Goal: Information Seeking & Learning: Learn about a topic

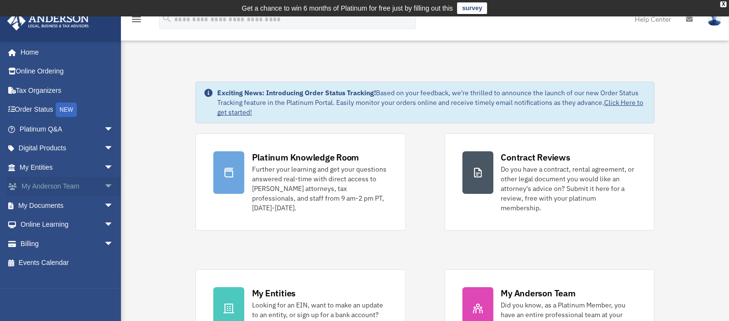
click at [59, 188] on link "My Anderson Team arrow_drop_down" at bounding box center [67, 186] width 121 height 19
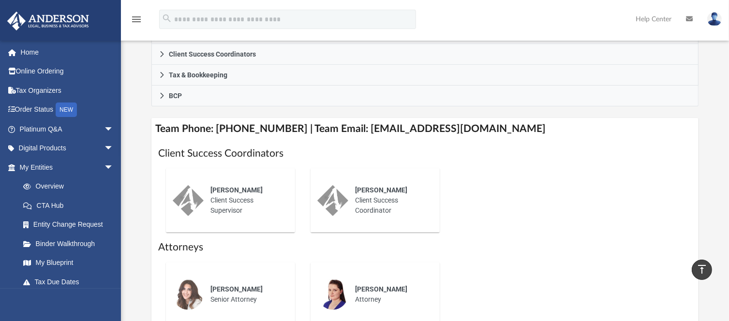
scroll to position [323, 0]
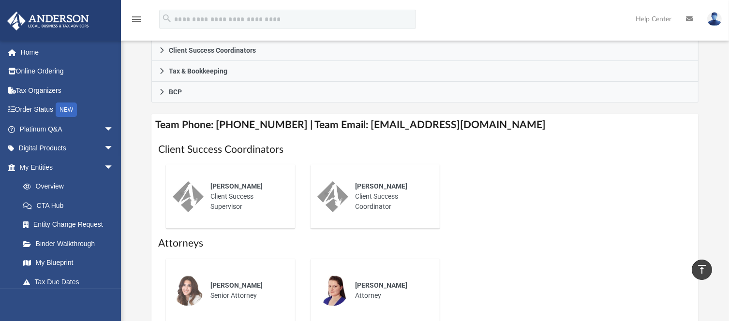
click at [398, 245] on h1 "Attorneys" at bounding box center [425, 244] width 534 height 14
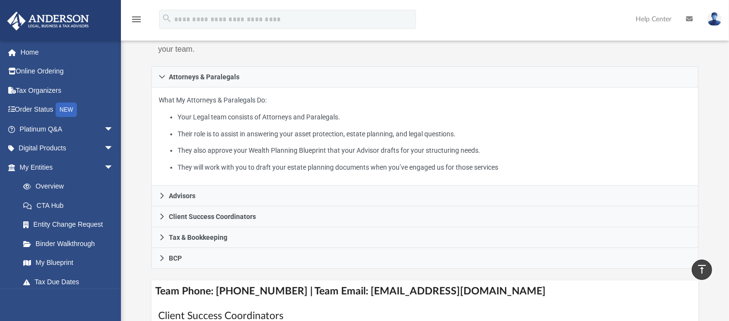
scroll to position [0, 0]
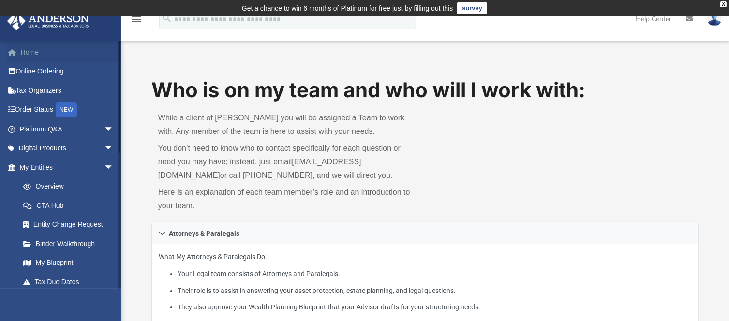
click at [33, 55] on link "Home" at bounding box center [67, 52] width 121 height 19
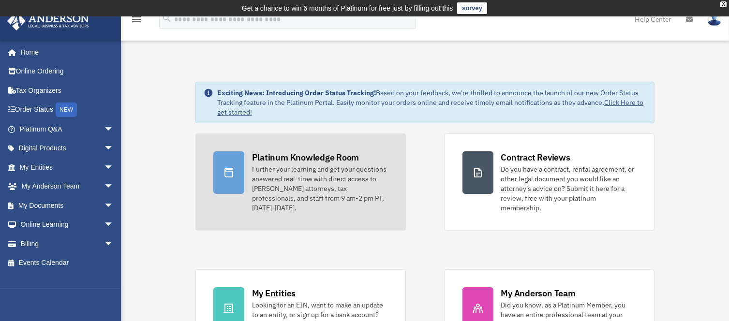
click at [295, 175] on div "Further your learning and get your questions answered real-time with direct acc…" at bounding box center [320, 188] width 136 height 48
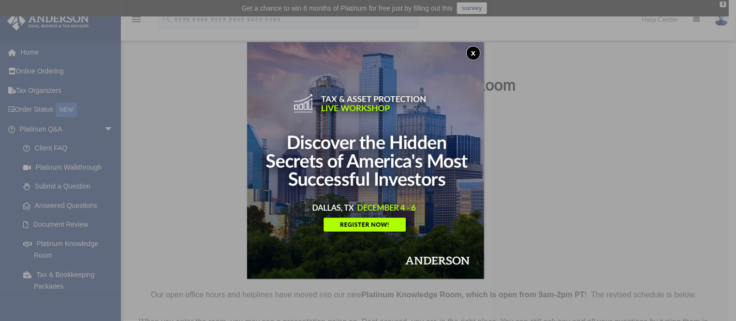
click at [468, 56] on img at bounding box center [365, 160] width 237 height 237
click at [475, 54] on button "x" at bounding box center [473, 53] width 15 height 15
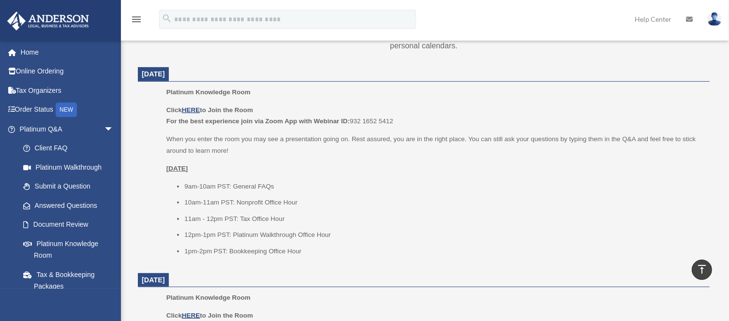
scroll to position [383, 0]
click at [194, 110] on u "HERE" at bounding box center [191, 111] width 18 height 7
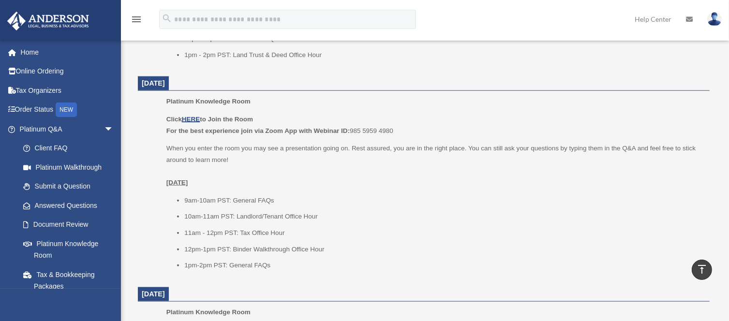
scroll to position [993, 0]
click at [36, 56] on link "Home" at bounding box center [67, 52] width 121 height 19
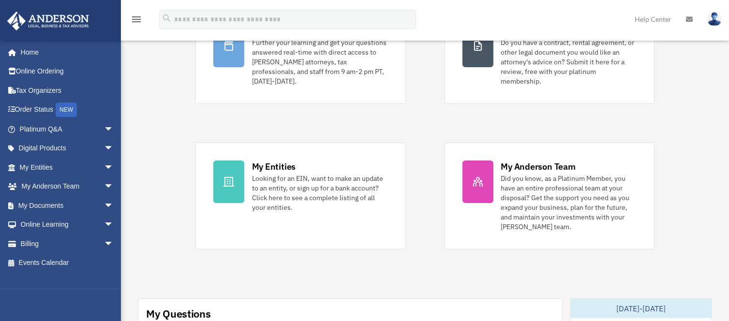
scroll to position [129, 0]
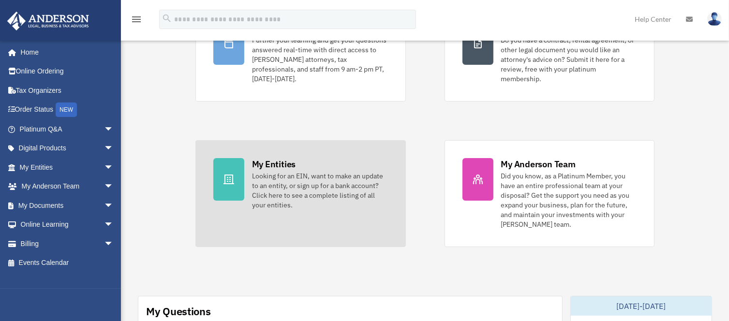
click at [267, 158] on div "My Entities" at bounding box center [274, 164] width 44 height 12
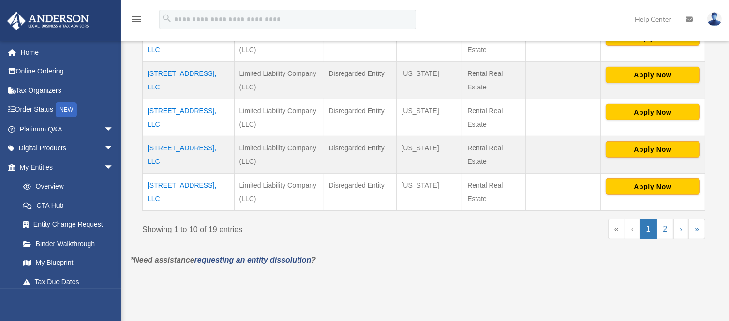
scroll to position [466, 0]
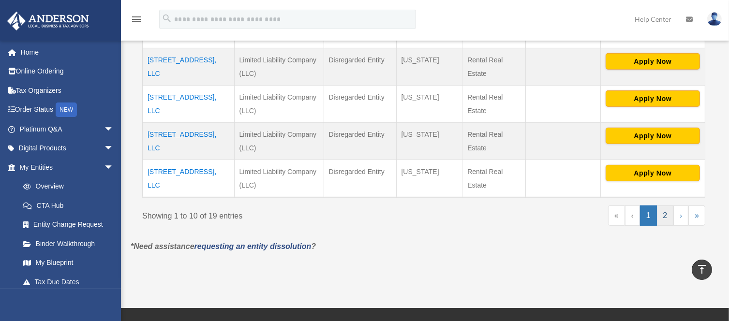
click at [665, 222] on link "2" at bounding box center [665, 216] width 17 height 20
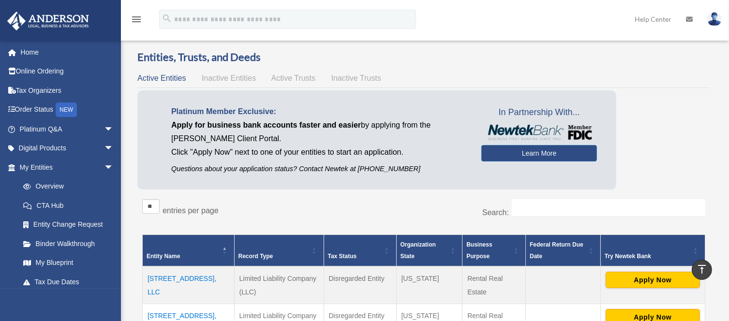
scroll to position [0, 0]
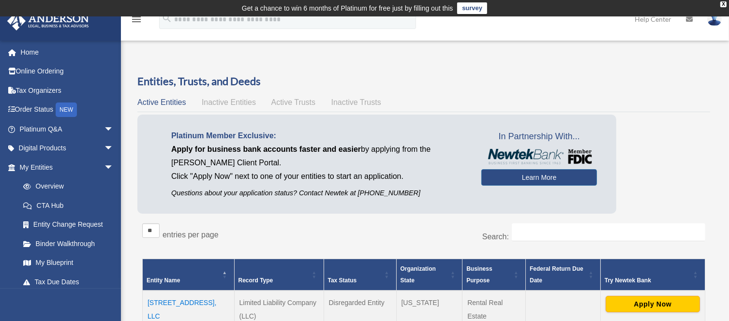
click at [238, 105] on span "Inactive Entities" at bounding box center [229, 102] width 54 height 8
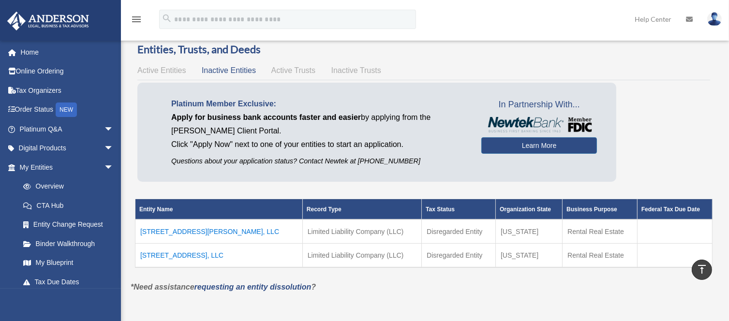
scroll to position [29, 0]
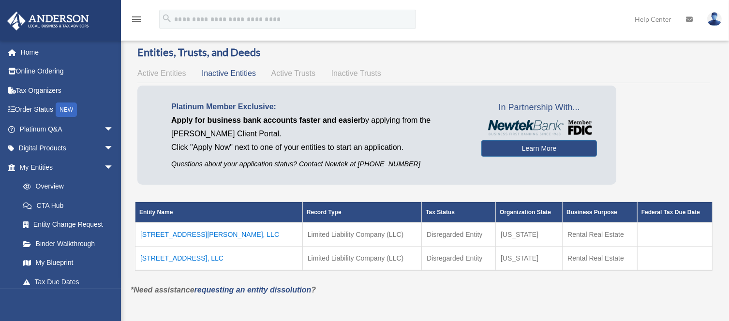
click at [347, 72] on span "Inactive Trusts" at bounding box center [356, 73] width 50 height 8
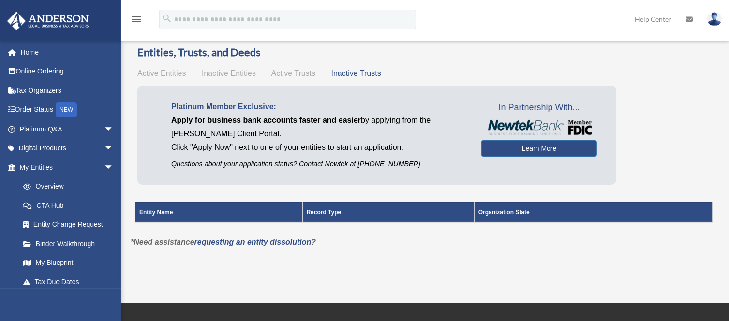
click at [298, 75] on span "Active Trusts" at bounding box center [293, 73] width 45 height 8
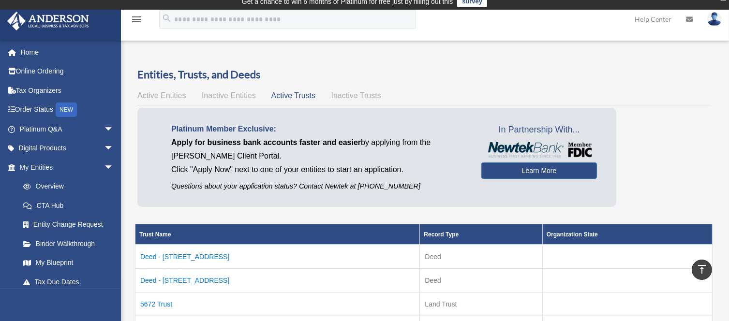
scroll to position [0, 0]
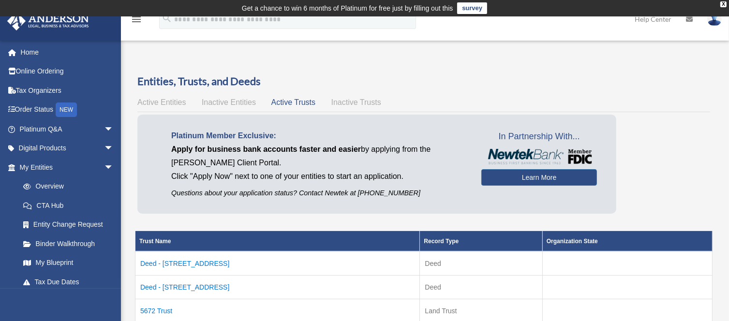
click at [230, 100] on span "Inactive Entities" at bounding box center [229, 102] width 54 height 8
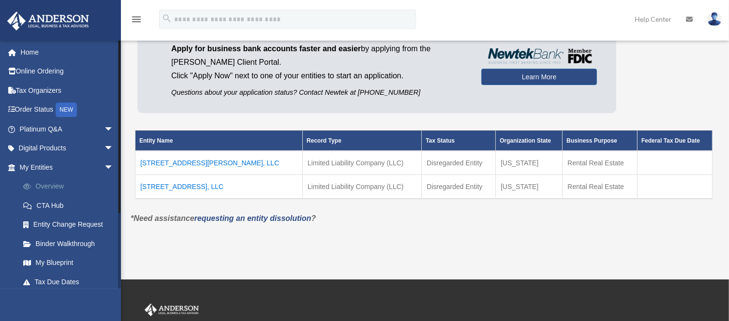
scroll to position [107, 0]
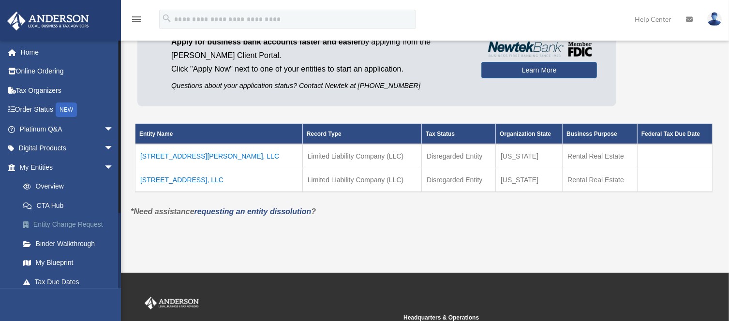
click at [65, 223] on link "Entity Change Request" at bounding box center [71, 224] width 115 height 19
click at [39, 166] on link "My Entities arrow_drop_down" at bounding box center [67, 167] width 121 height 19
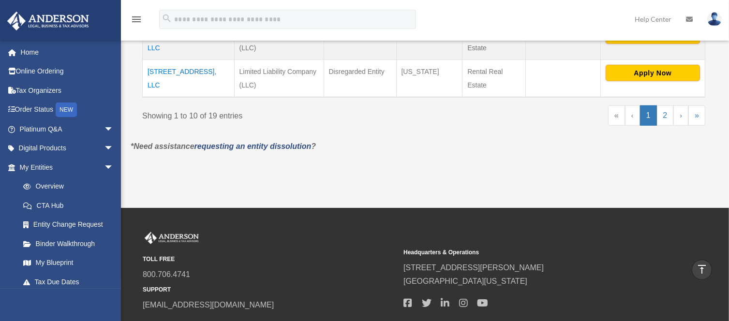
scroll to position [565, 0]
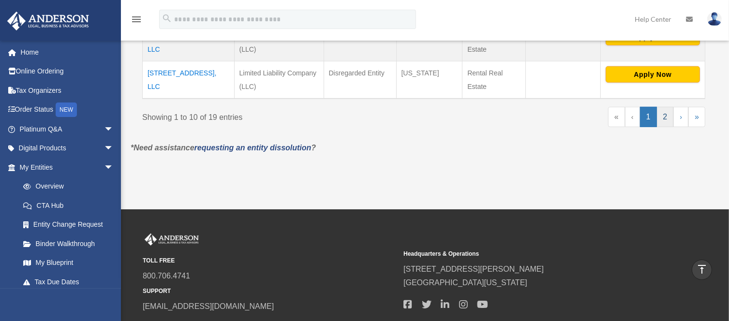
click at [664, 116] on link "2" at bounding box center [665, 117] width 17 height 20
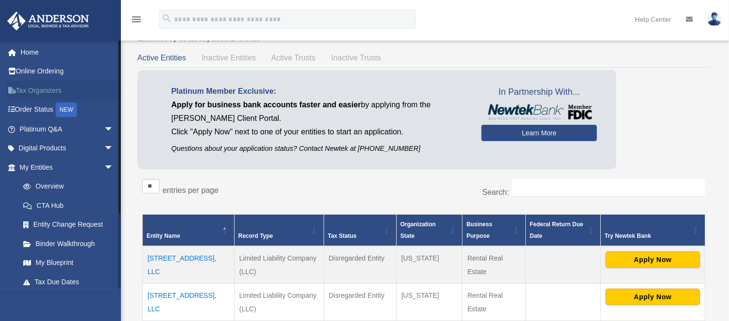
scroll to position [44, 0]
click at [48, 85] on link "Tax Organizers" at bounding box center [67, 90] width 121 height 19
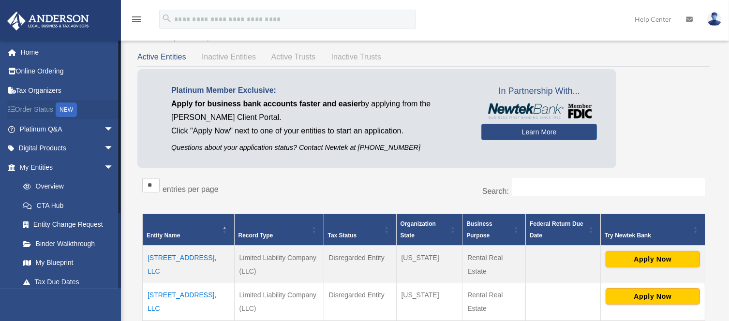
scroll to position [44, 0]
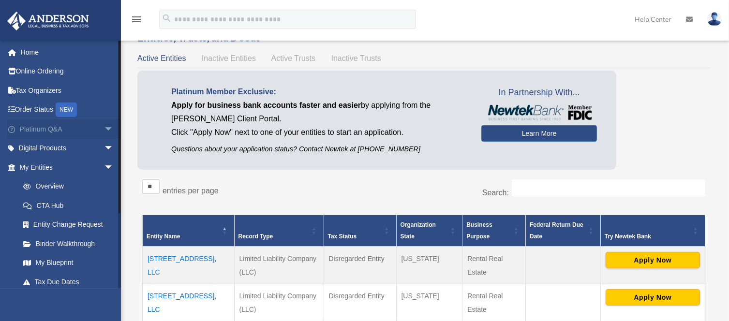
click at [43, 126] on link "Platinum Q&A arrow_drop_down" at bounding box center [67, 129] width 121 height 19
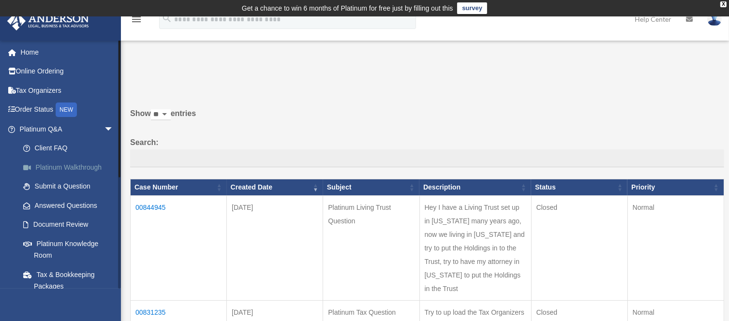
click at [67, 166] on link "Platinum Walkthrough" at bounding box center [71, 167] width 115 height 19
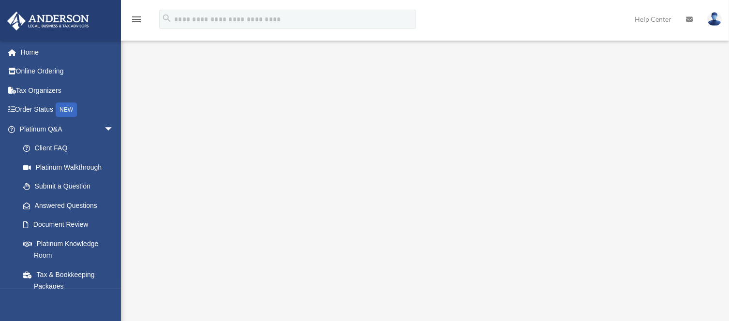
scroll to position [39, 0]
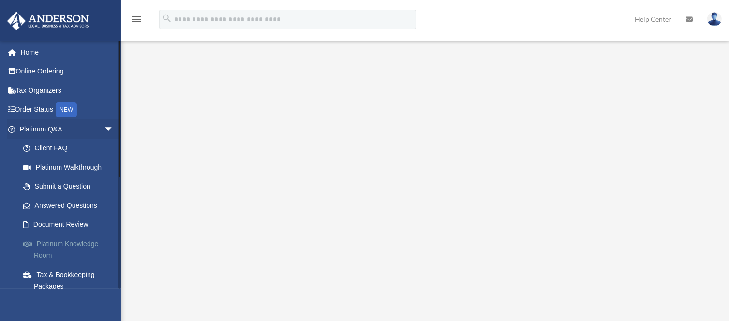
click at [74, 247] on link "Platinum Knowledge Room" at bounding box center [71, 249] width 115 height 31
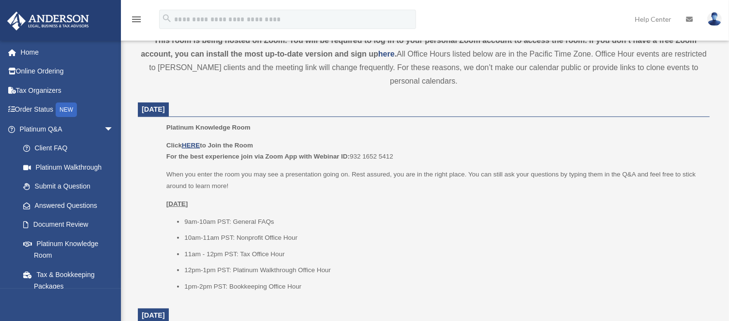
scroll to position [354, 0]
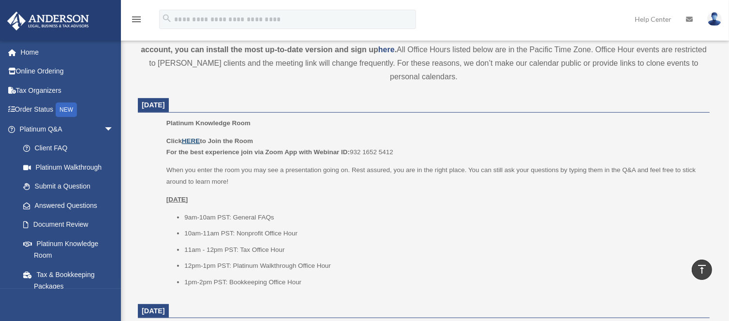
click at [195, 141] on u "HERE" at bounding box center [191, 140] width 18 height 7
click at [77, 221] on link "Document Review" at bounding box center [71, 224] width 115 height 19
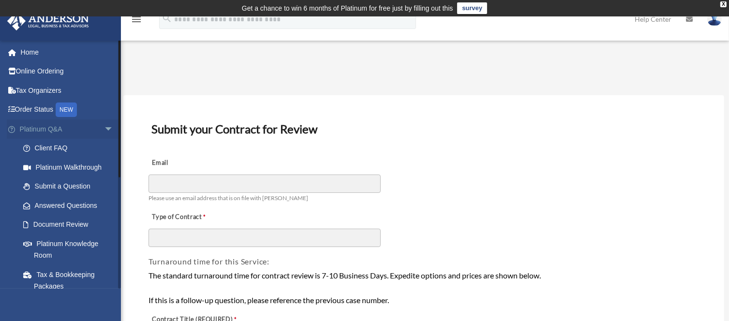
click at [104, 130] on span "arrow_drop_down" at bounding box center [113, 130] width 19 height 20
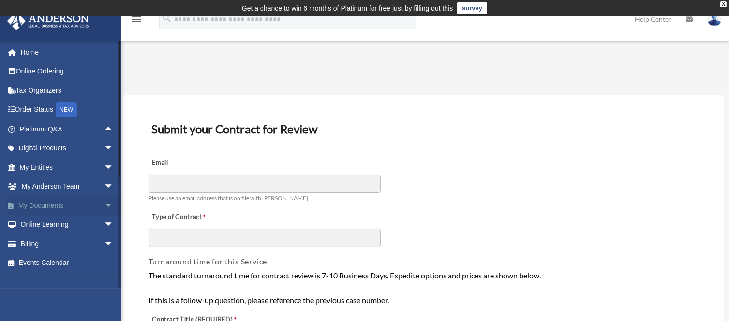
click at [104, 202] on span "arrow_drop_down" at bounding box center [113, 206] width 19 height 20
click at [60, 221] on link "Box" at bounding box center [71, 224] width 115 height 19
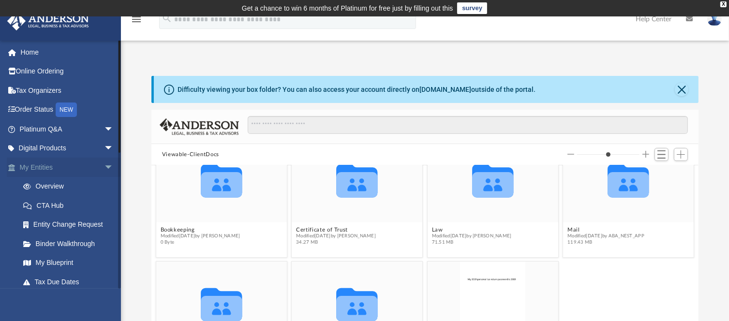
click at [104, 164] on span "arrow_drop_down" at bounding box center [113, 168] width 19 height 20
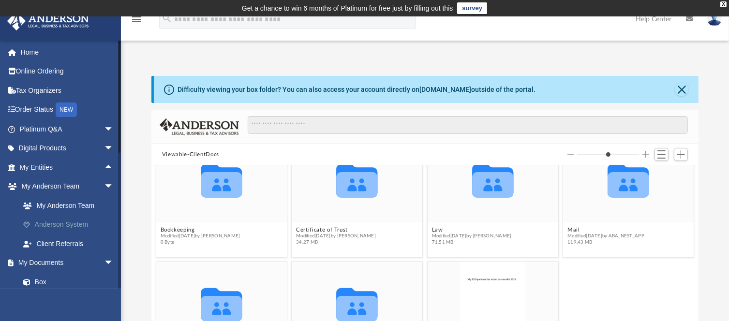
click at [71, 220] on link "Anderson System" at bounding box center [71, 224] width 115 height 19
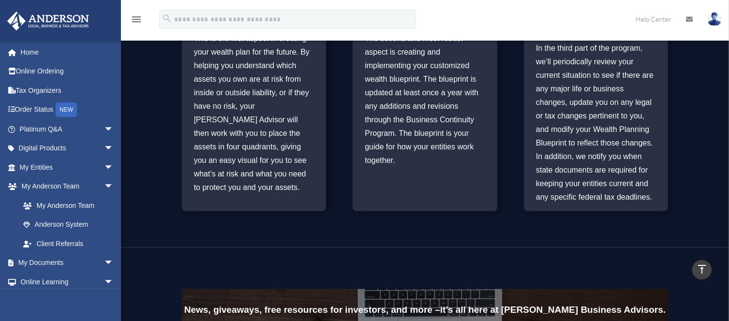
scroll to position [239, 0]
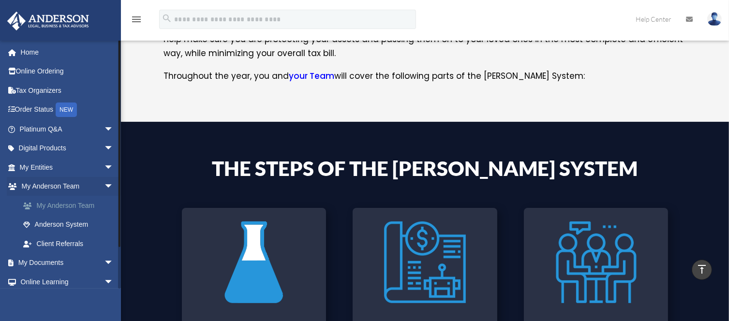
click at [77, 205] on link "My Anderson Team" at bounding box center [71, 205] width 115 height 19
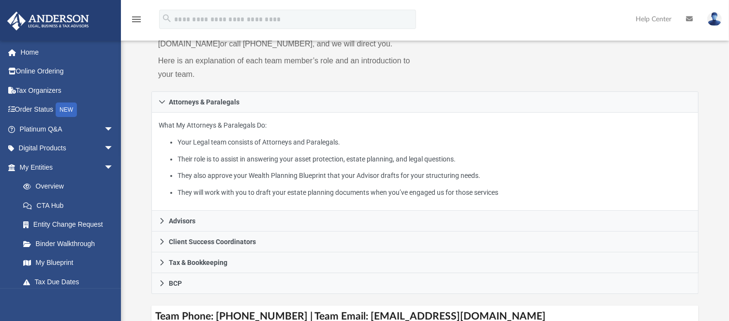
scroll to position [134, 0]
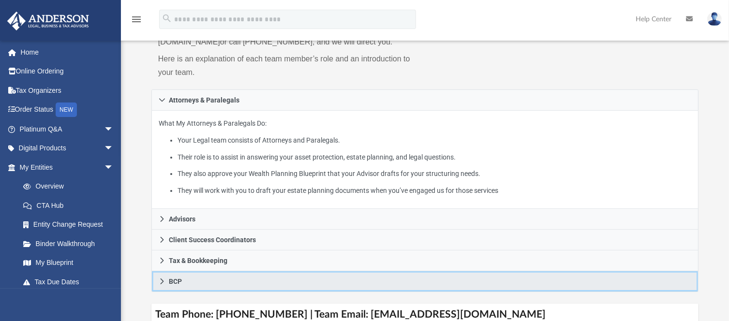
click at [212, 283] on link "BCP" at bounding box center [424, 281] width 547 height 21
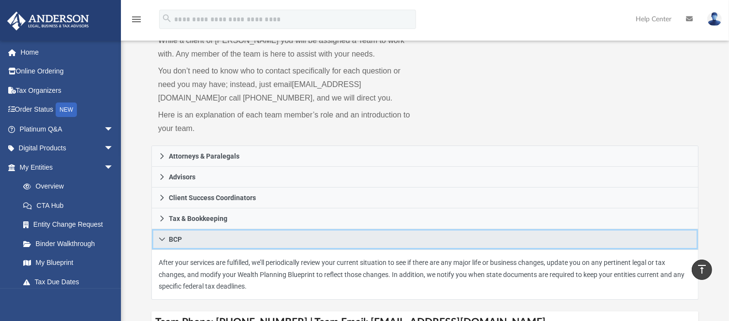
scroll to position [50, 0]
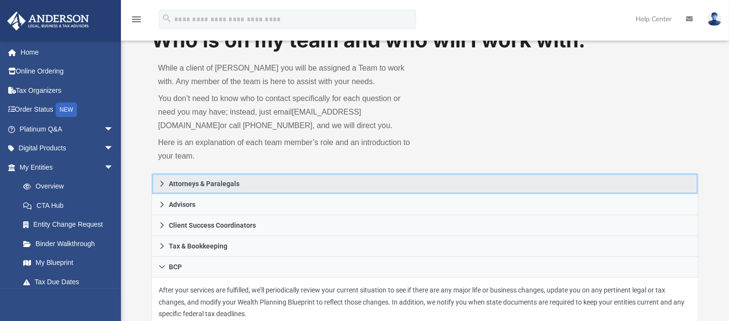
click at [217, 179] on link "Attorneys & Paralegals" at bounding box center [424, 183] width 547 height 21
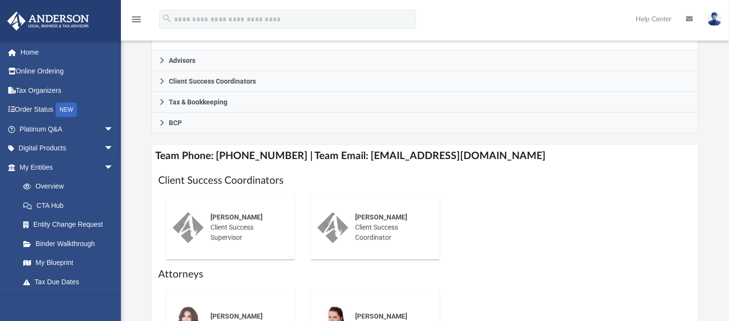
scroll to position [294, 0]
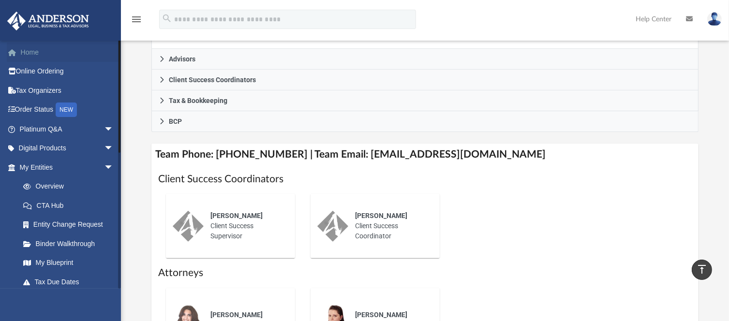
click at [33, 52] on link "Home" at bounding box center [67, 52] width 121 height 19
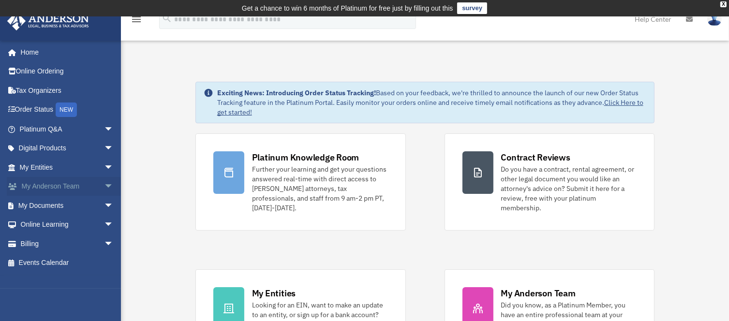
click at [104, 182] on span "arrow_drop_down" at bounding box center [113, 187] width 19 height 20
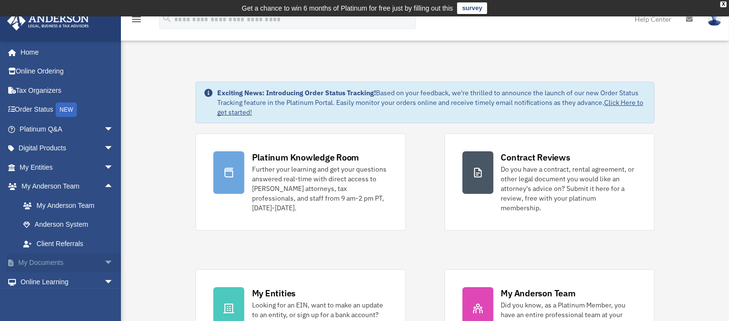
click at [104, 259] on span "arrow_drop_down" at bounding box center [113, 264] width 19 height 20
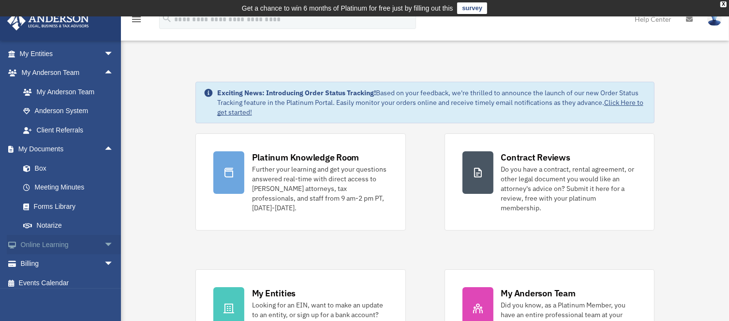
scroll to position [114, 0]
click at [104, 246] on span "arrow_drop_down" at bounding box center [113, 245] width 19 height 20
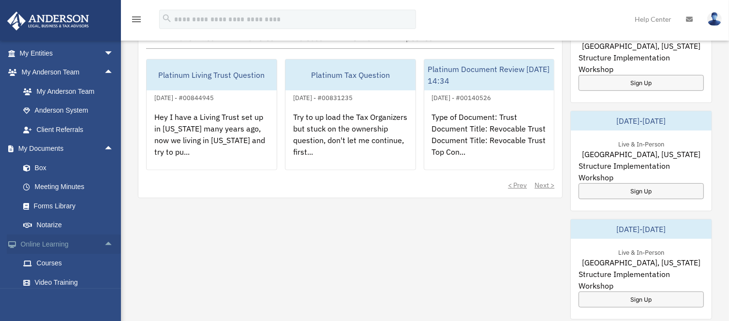
scroll to position [423, 0]
click at [104, 241] on span "arrow_drop_up" at bounding box center [113, 245] width 19 height 20
click at [104, 261] on span "arrow_drop_down" at bounding box center [113, 264] width 19 height 20
click at [104, 261] on span "arrow_drop_up" at bounding box center [113, 264] width 19 height 20
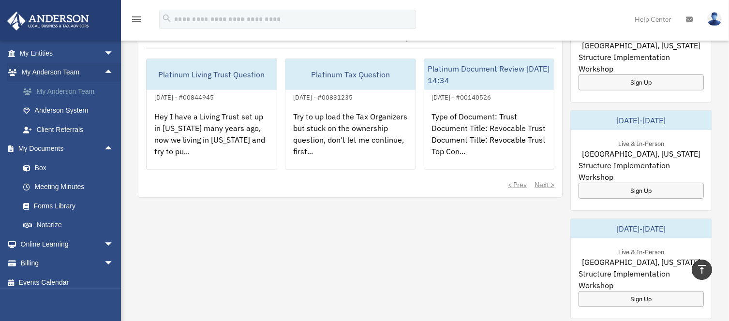
click at [86, 91] on link "My Anderson Team" at bounding box center [71, 91] width 115 height 19
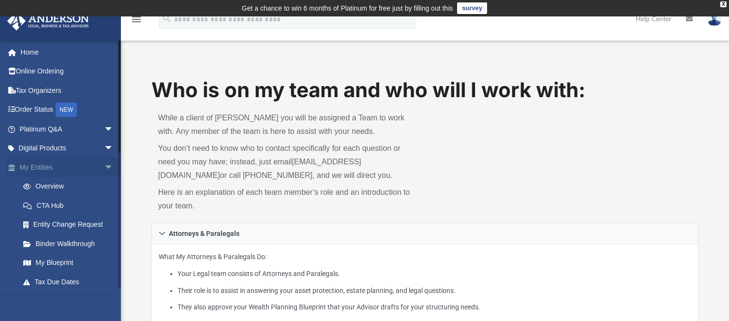
click at [104, 164] on span "arrow_drop_down" at bounding box center [113, 168] width 19 height 20
click at [104, 164] on span "arrow_drop_up" at bounding box center [113, 168] width 19 height 20
click at [64, 262] on link "My Blueprint" at bounding box center [71, 263] width 115 height 19
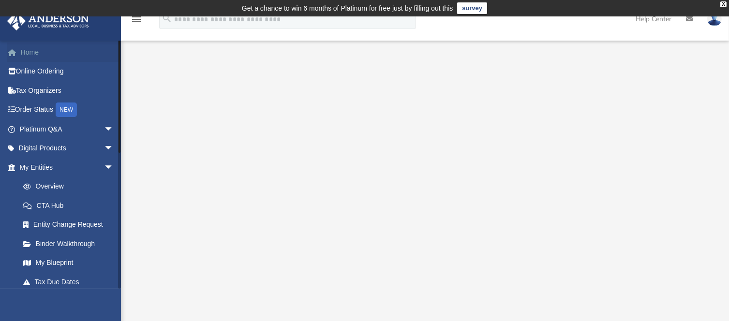
click at [30, 54] on link "Home" at bounding box center [67, 52] width 121 height 19
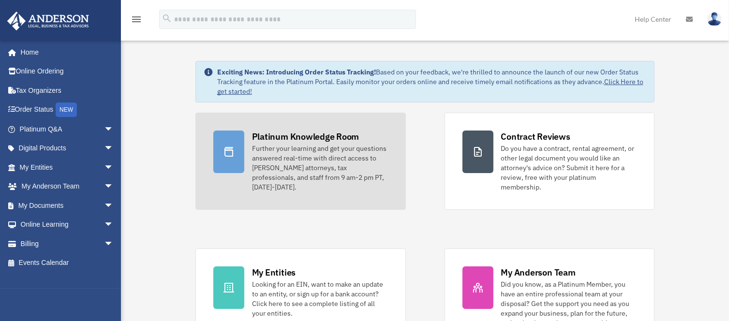
scroll to position [25, 0]
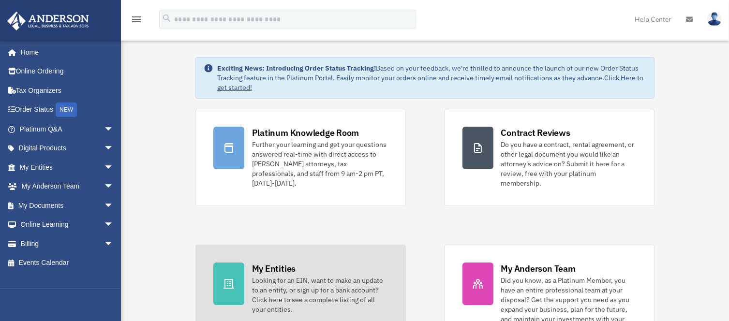
click at [277, 263] on div "My Entities" at bounding box center [274, 269] width 44 height 12
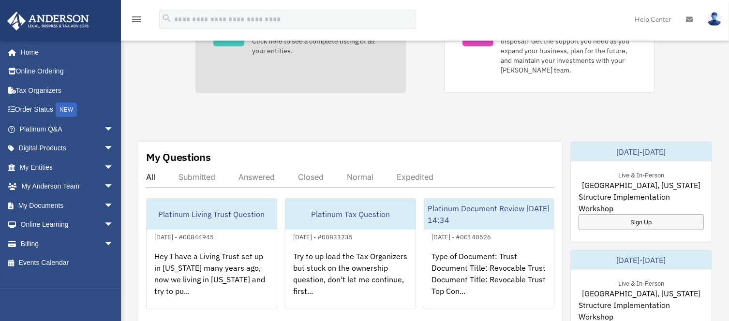
scroll to position [289, 0]
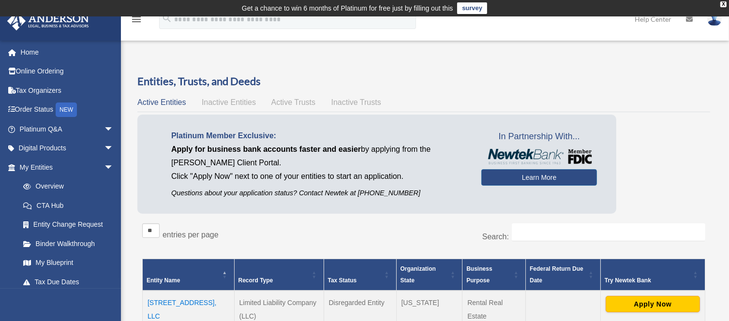
click at [248, 100] on span "Inactive Entities" at bounding box center [229, 102] width 54 height 8
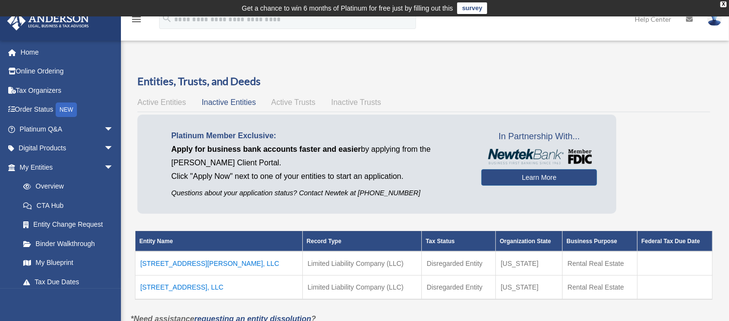
click at [283, 105] on span "Active Trusts" at bounding box center [293, 102] width 45 height 8
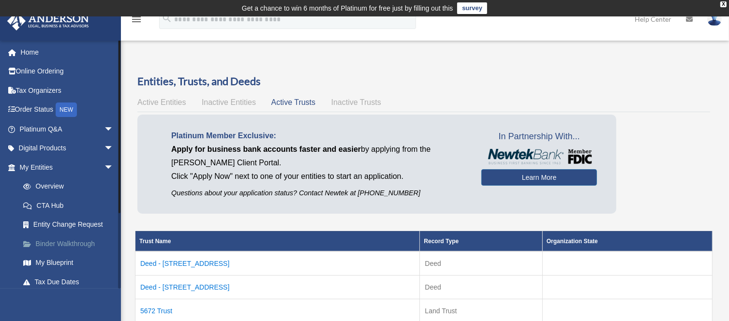
click at [74, 243] on link "Binder Walkthrough" at bounding box center [71, 243] width 115 height 19
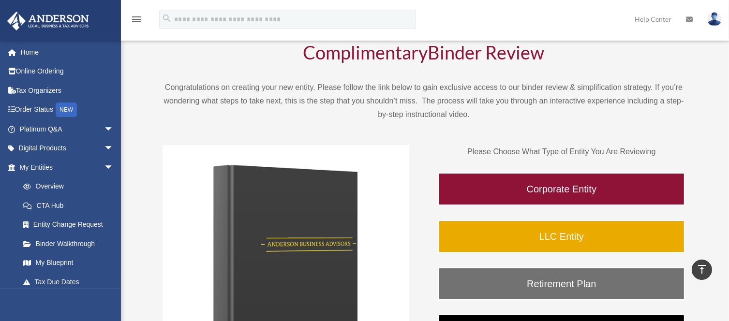
scroll to position [48, 0]
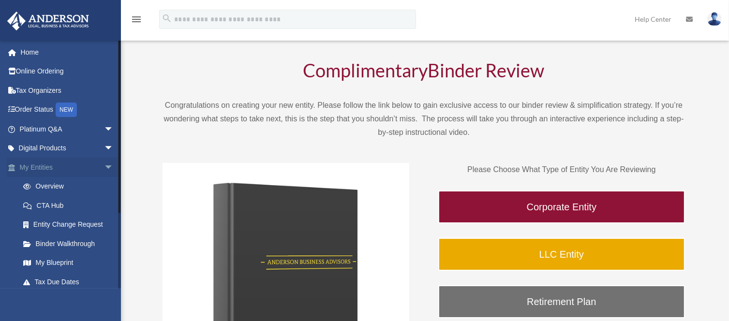
click at [104, 167] on span "arrow_drop_down" at bounding box center [113, 168] width 19 height 20
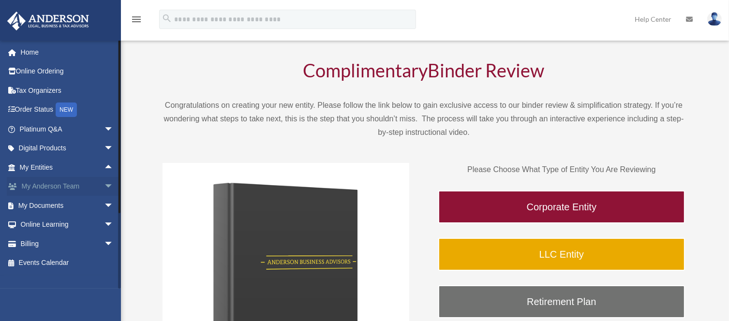
click at [104, 184] on span "arrow_drop_down" at bounding box center [113, 187] width 19 height 20
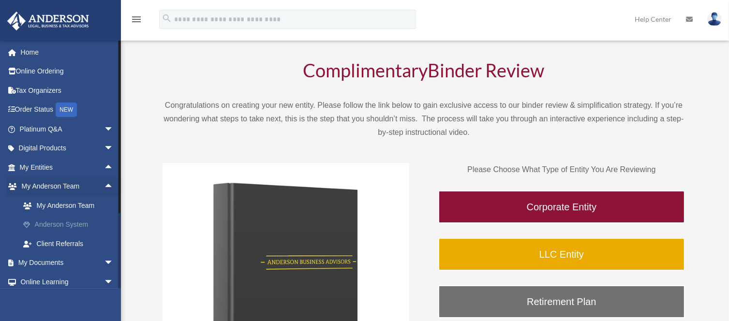
click at [83, 219] on link "Anderson System" at bounding box center [71, 224] width 115 height 19
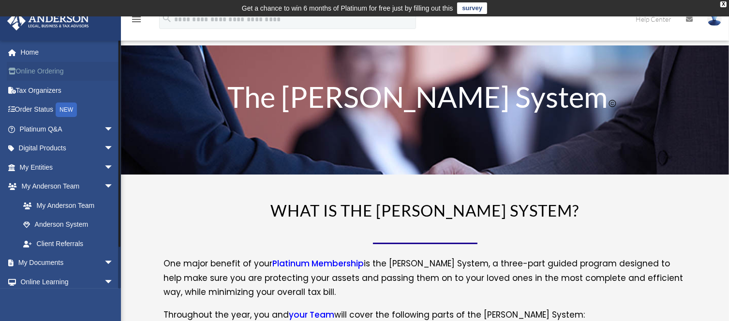
click at [62, 72] on link "Online Ordering" at bounding box center [67, 71] width 121 height 19
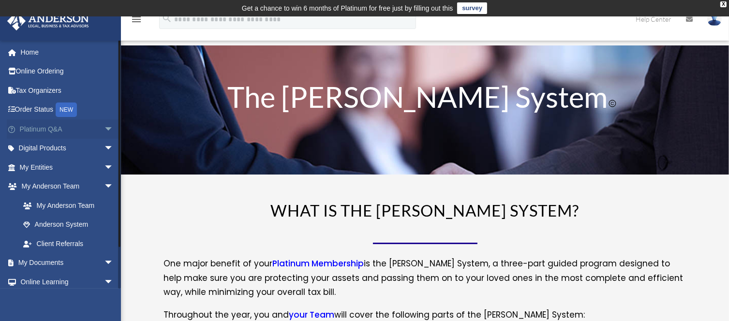
click at [56, 129] on link "Platinum Q&A arrow_drop_down" at bounding box center [67, 129] width 121 height 19
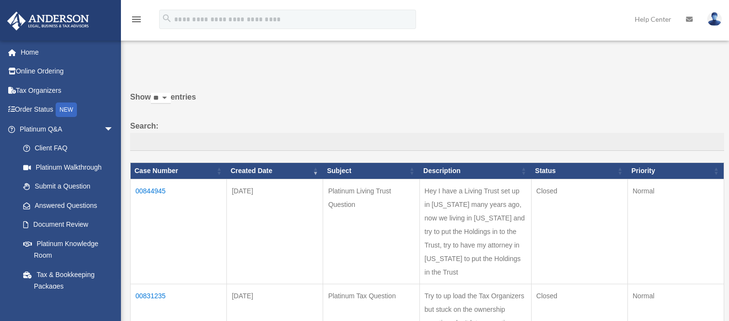
click at [97, 161] on div "johntan128@aol.com Sign Out johntan14608@gmail.com Home Online Ordering Tax Org…" at bounding box center [60, 200] width 121 height 321
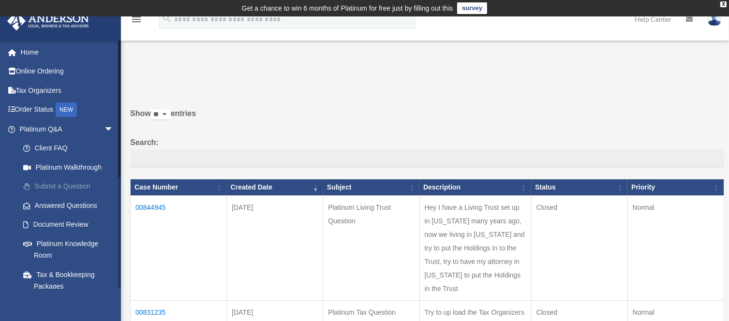
click at [74, 189] on link "Submit a Question" at bounding box center [71, 186] width 115 height 19
click at [33, 51] on link "Home" at bounding box center [67, 52] width 121 height 19
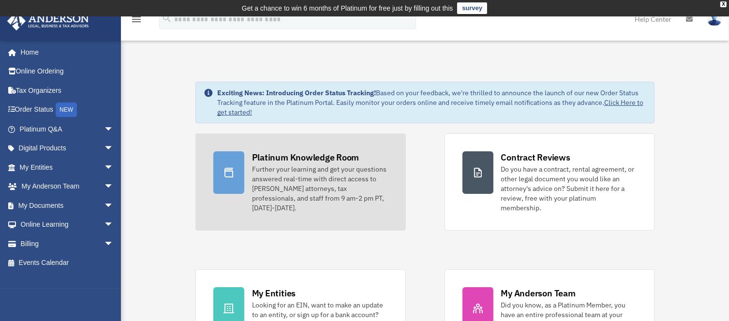
click at [286, 155] on div "Platinum Knowledge Room" at bounding box center [305, 157] width 107 height 12
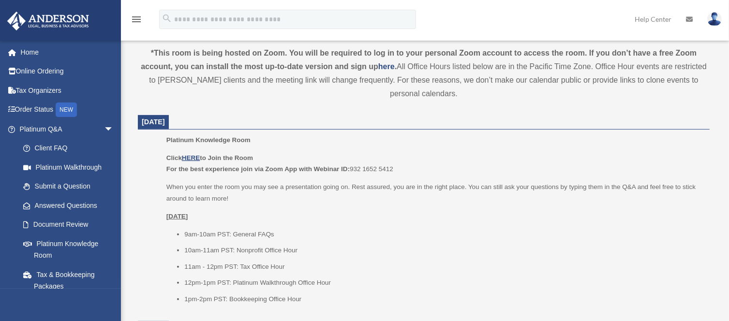
scroll to position [337, 0]
click at [193, 161] on u "HERE" at bounding box center [191, 157] width 18 height 7
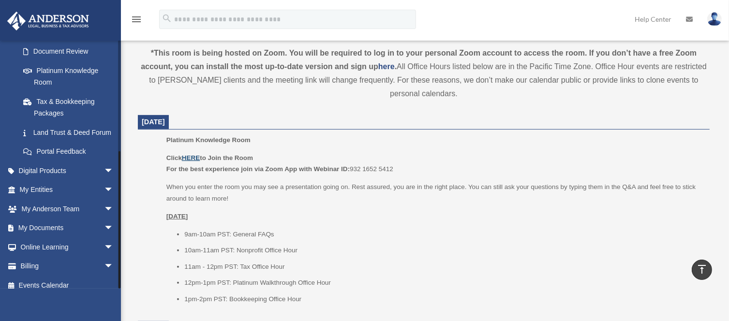
scroll to position [193, 0]
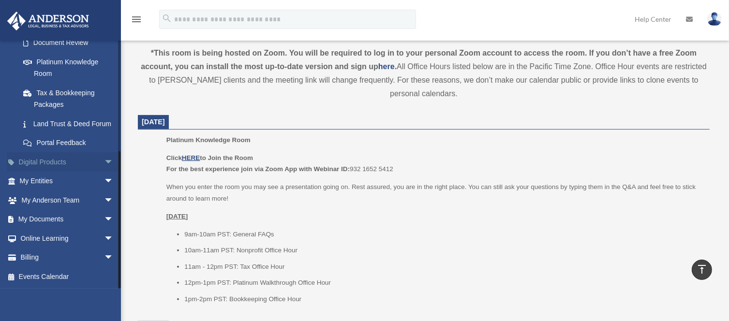
click at [104, 164] on span "arrow_drop_down" at bounding box center [113, 162] width 19 height 20
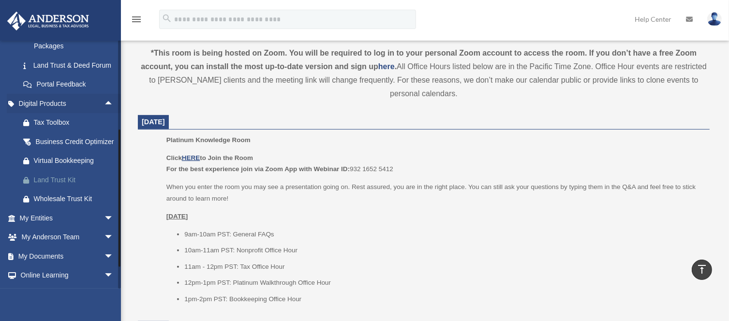
scroll to position [242, 0]
click at [104, 227] on span "arrow_drop_down" at bounding box center [113, 217] width 19 height 20
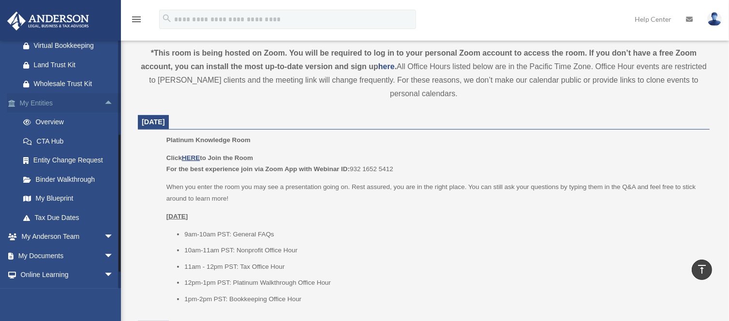
scroll to position [359, 0]
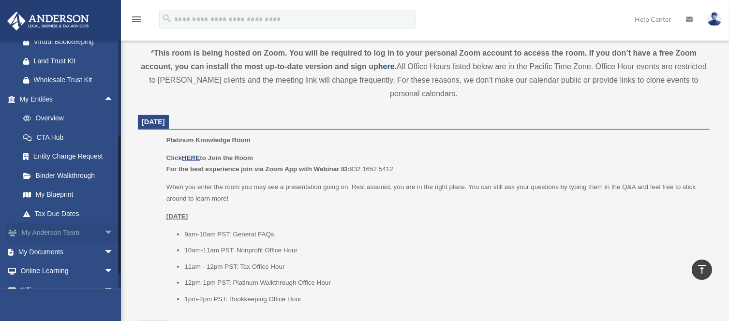
click at [104, 243] on span "arrow_drop_down" at bounding box center [113, 234] width 19 height 20
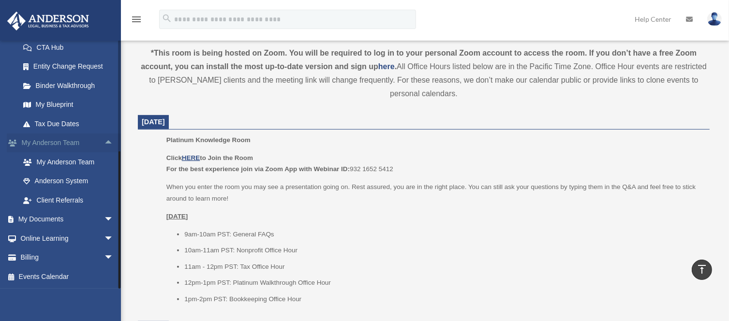
scroll to position [472, 0]
click at [104, 221] on span "arrow_drop_down" at bounding box center [113, 220] width 19 height 20
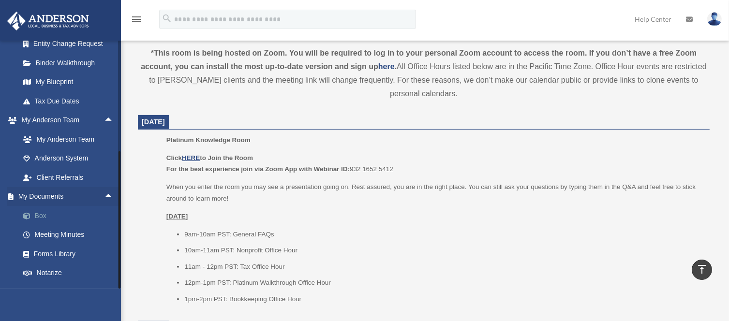
click at [44, 225] on link "Box" at bounding box center [71, 215] width 115 height 19
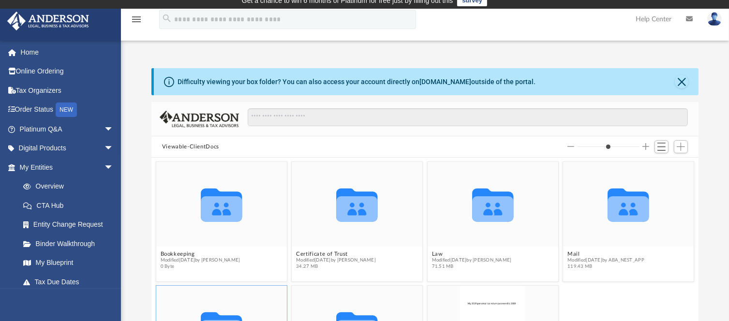
scroll to position [5, 0]
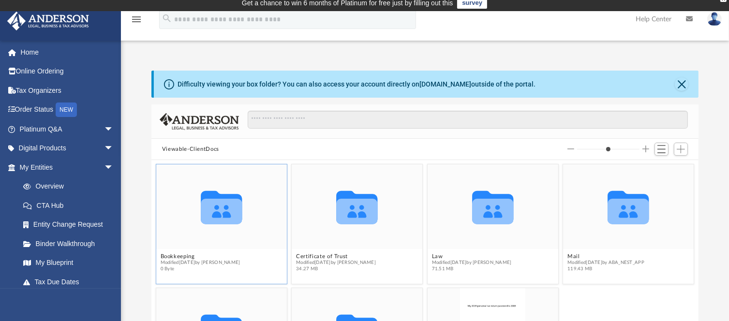
click at [223, 218] on icon "grid" at bounding box center [221, 212] width 41 height 26
click at [183, 256] on button "Bookkeeping" at bounding box center [200, 256] width 80 height 6
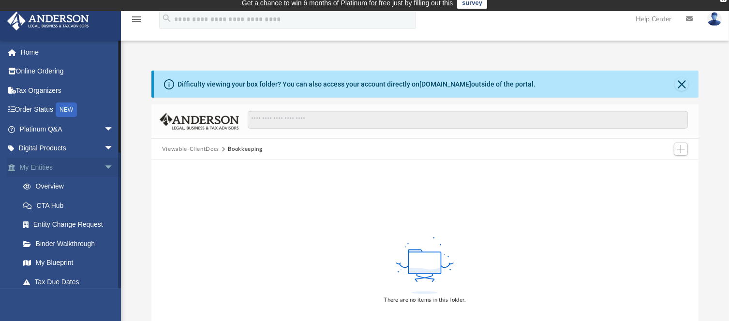
click at [92, 163] on link "My Entities arrow_drop_down" at bounding box center [67, 167] width 121 height 19
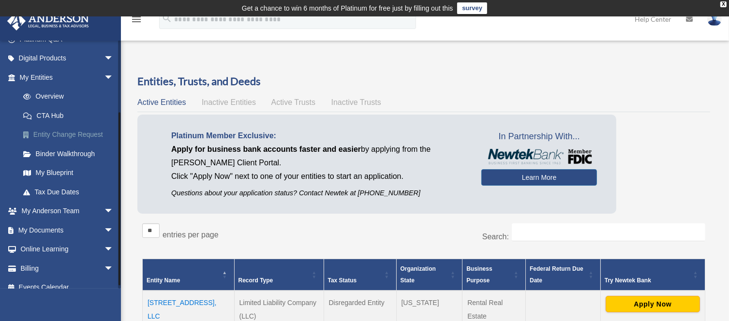
scroll to position [100, 0]
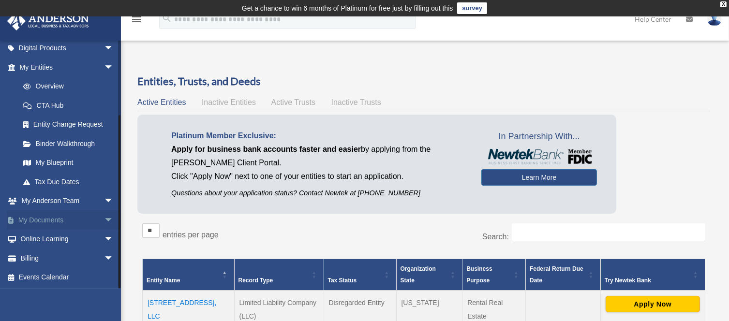
click at [104, 213] on span "arrow_drop_down" at bounding box center [113, 220] width 19 height 20
click at [40, 238] on link "Box" at bounding box center [71, 239] width 115 height 19
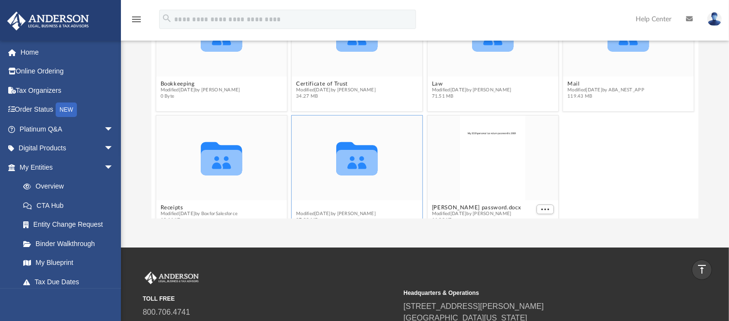
scroll to position [28, 0]
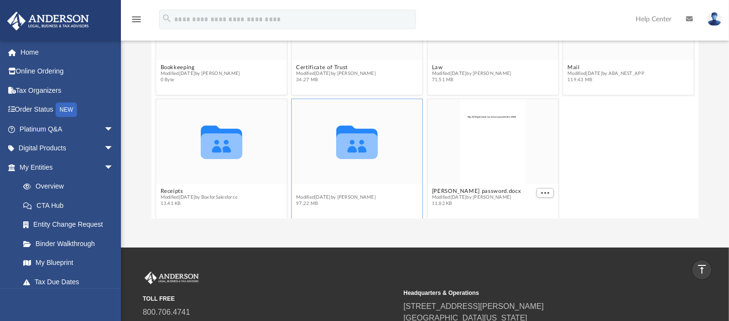
click at [300, 205] on div "Tax Modified Wed Jun 18 2025 by Alex Price 97.22 MB" at bounding box center [336, 197] width 80 height 19
click at [331, 178] on div "Collaborated Folder" at bounding box center [357, 141] width 131 height 85
click at [299, 188] on button "Tax" at bounding box center [336, 191] width 80 height 6
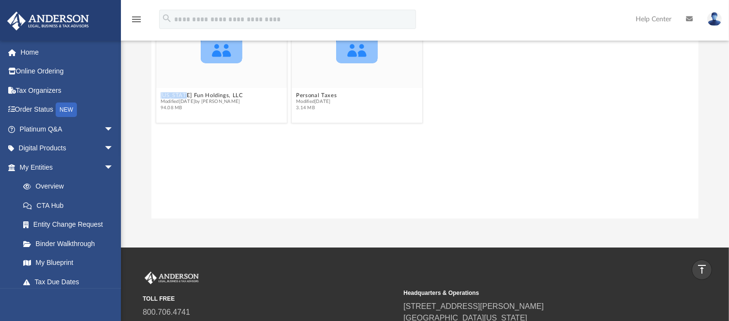
click at [299, 186] on div "Collaborated Folder Florida Fun Holdings, LLC Modified Wed Jun 18 2025 by Alex …" at bounding box center [424, 109] width 547 height 220
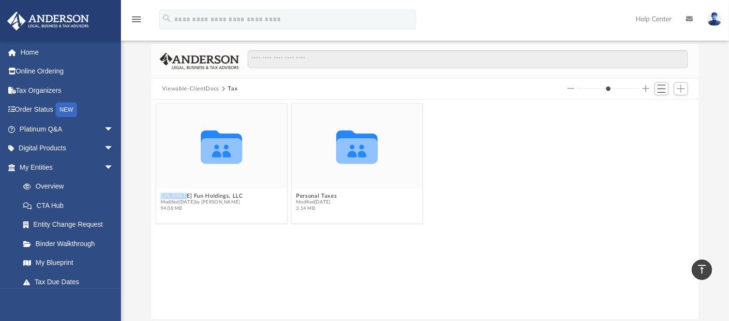
scroll to position [62, 0]
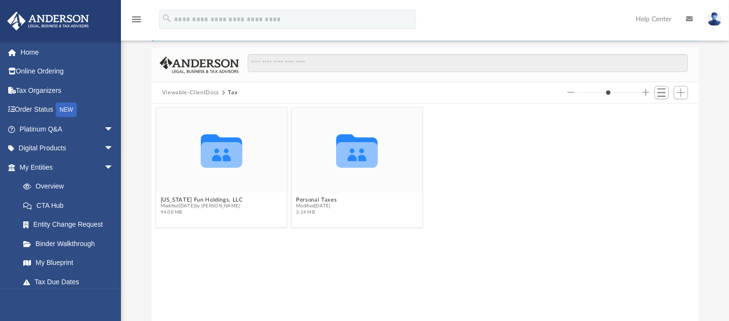
click at [224, 90] on span "Viewable-ClientDocs" at bounding box center [195, 93] width 66 height 9
click at [229, 92] on button "Tax" at bounding box center [233, 93] width 10 height 9
click at [223, 92] on span at bounding box center [223, 92] width 5 height 5
click at [236, 90] on button "Tax" at bounding box center [233, 93] width 10 height 9
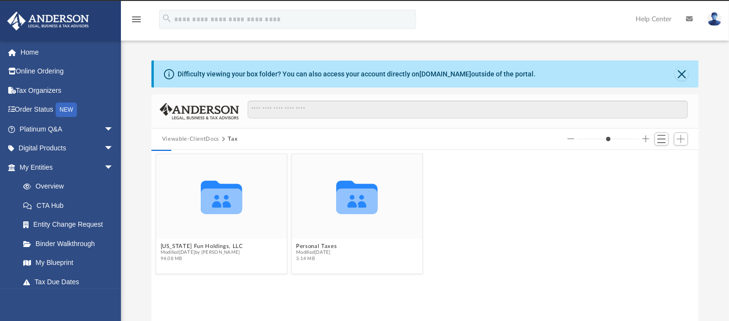
scroll to position [0, 0]
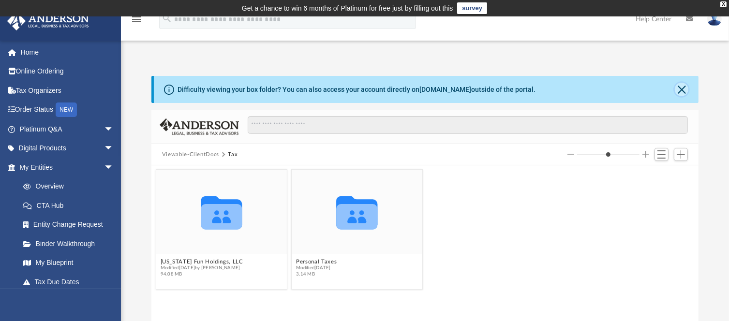
click at [682, 86] on button "Close" at bounding box center [682, 90] width 14 height 14
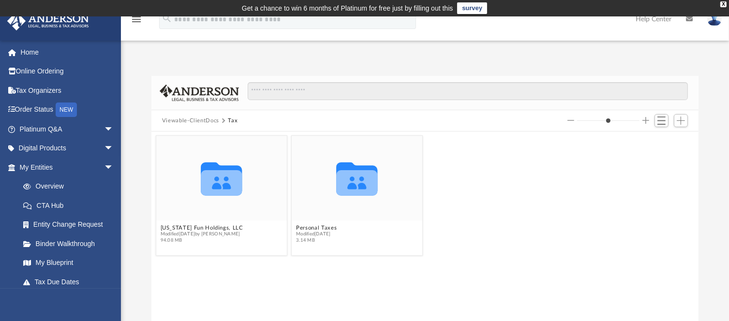
click at [175, 120] on button "Viewable-ClientDocs" at bounding box center [190, 121] width 57 height 9
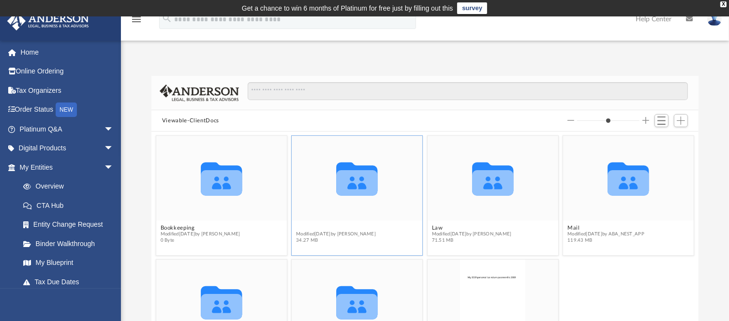
click at [325, 228] on button "Certificate of Trust" at bounding box center [336, 227] width 80 height 6
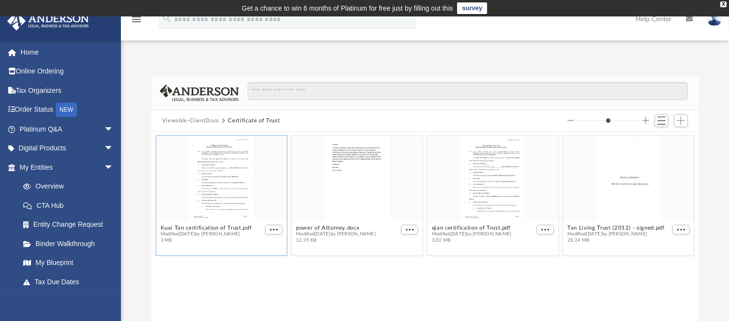
click at [224, 181] on div "grid" at bounding box center [221, 177] width 131 height 85
click at [233, 173] on div "grid" at bounding box center [221, 177] width 131 height 85
click at [271, 227] on span "More options" at bounding box center [274, 229] width 8 height 5
click at [262, 249] on li "Preview" at bounding box center [263, 247] width 28 height 10
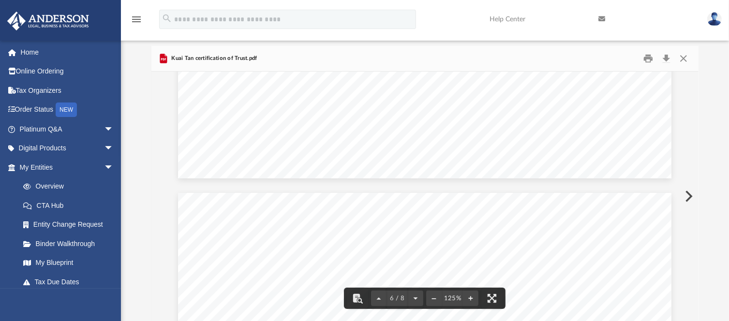
scroll to position [2886, 0]
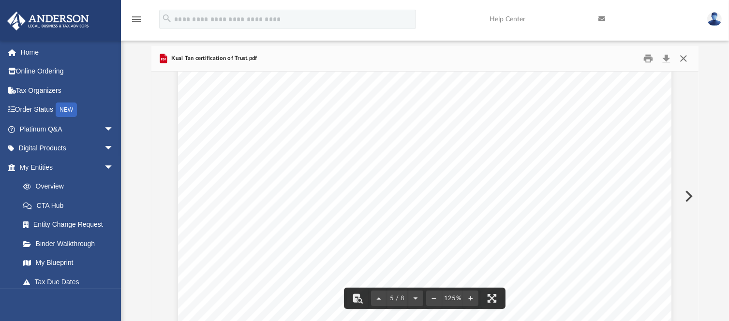
click at [680, 59] on button "Close" at bounding box center [683, 58] width 17 height 15
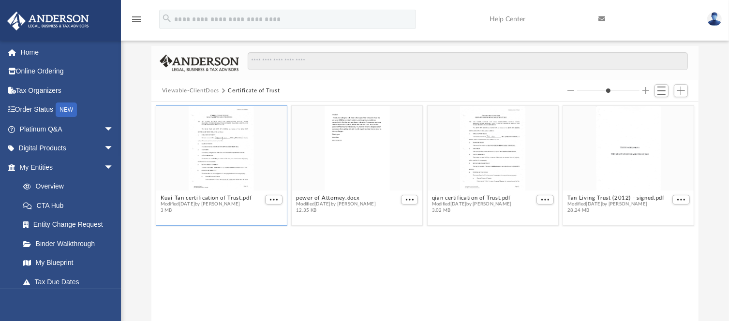
click at [190, 90] on button "Viewable-ClientDocs" at bounding box center [190, 91] width 57 height 9
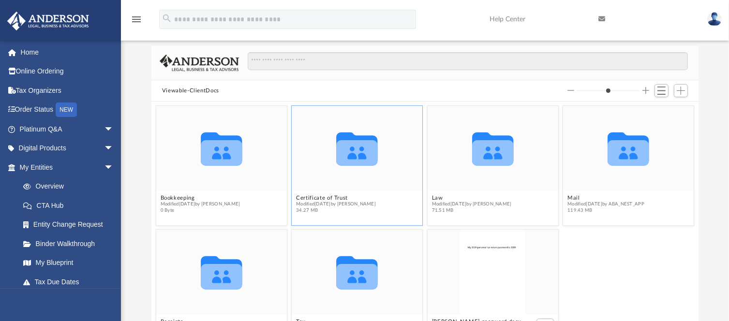
click at [356, 154] on icon "grid" at bounding box center [356, 148] width 41 height 33
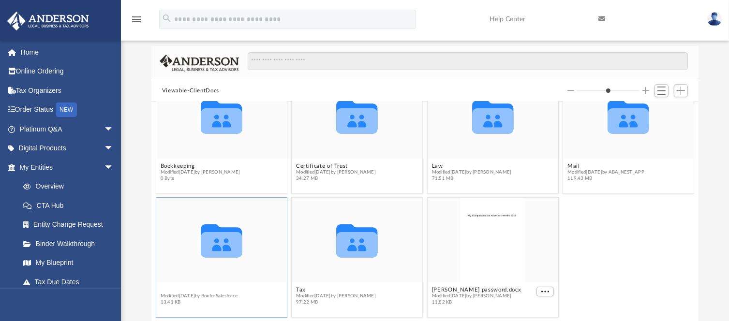
scroll to position [28, 0]
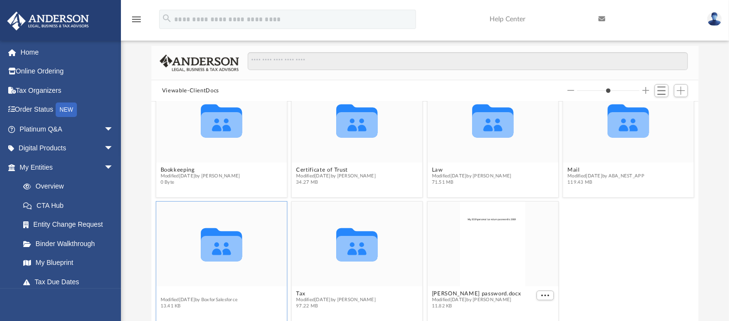
click at [175, 287] on figcaption "Receipts Modified Thu Mar 5 2020 by BoxforSalesforce 13.41 KB" at bounding box center [221, 300] width 131 height 26
click at [220, 250] on icon "grid" at bounding box center [221, 249] width 41 height 26
click at [176, 291] on button "Receipts" at bounding box center [198, 293] width 77 height 6
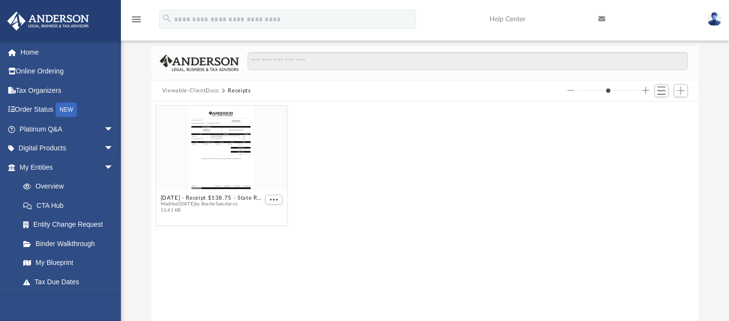
scroll to position [0, 0]
click at [176, 291] on div "2020.3.5 - Receipt $138.75 - State Renewal FL.pdf Modified Thu Mar 5 2020 by Bo…" at bounding box center [424, 212] width 547 height 220
click at [239, 125] on div "grid" at bounding box center [221, 147] width 131 height 85
click at [277, 203] on button "More options" at bounding box center [273, 199] width 17 height 10
click at [264, 218] on li "Preview" at bounding box center [263, 217] width 28 height 10
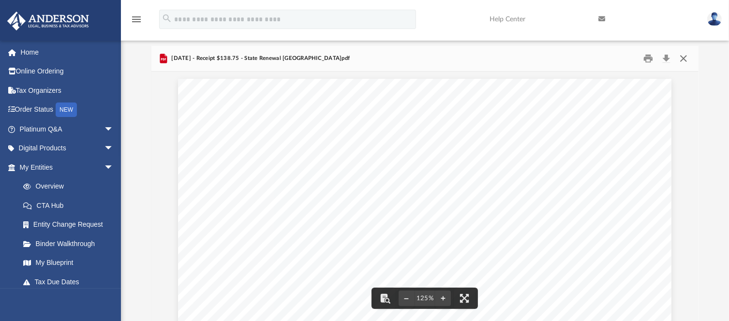
click at [687, 56] on button "Close" at bounding box center [683, 58] width 17 height 15
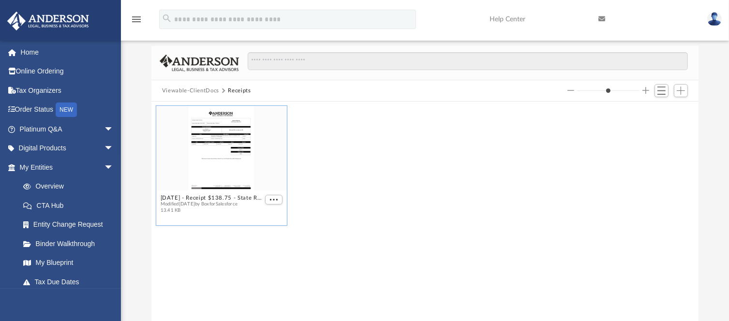
click at [208, 91] on button "Viewable-ClientDocs" at bounding box center [190, 91] width 57 height 9
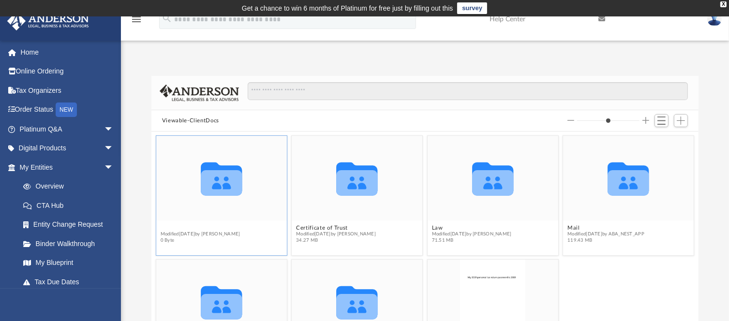
click at [186, 228] on button "Bookkeeping" at bounding box center [200, 227] width 80 height 6
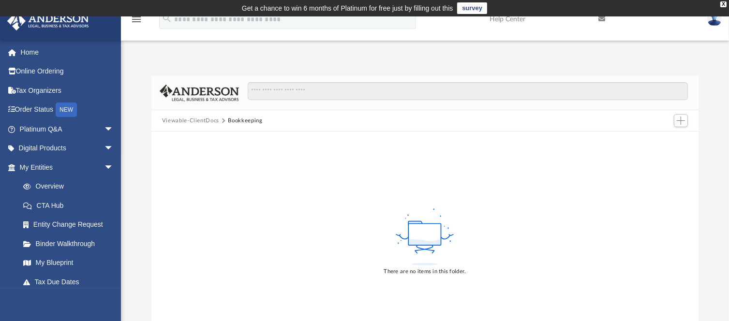
click at [196, 121] on button "Viewable-ClientDocs" at bounding box center [190, 121] width 57 height 9
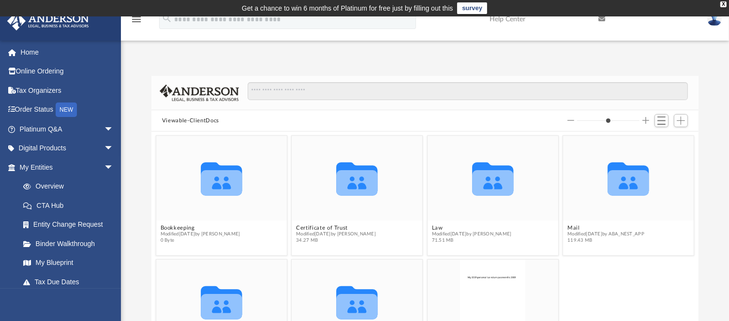
scroll to position [212, 540]
click at [569, 224] on button "Mail" at bounding box center [606, 227] width 77 height 6
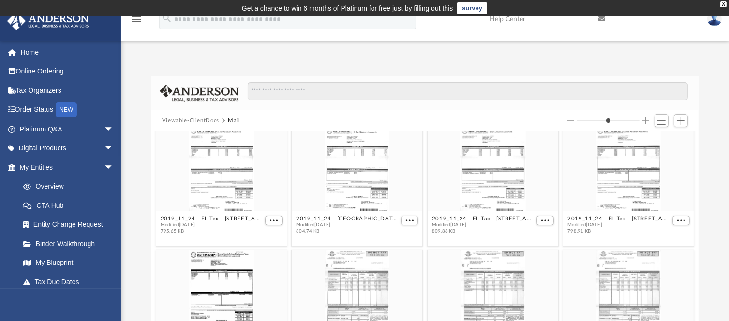
scroll to position [0, 0]
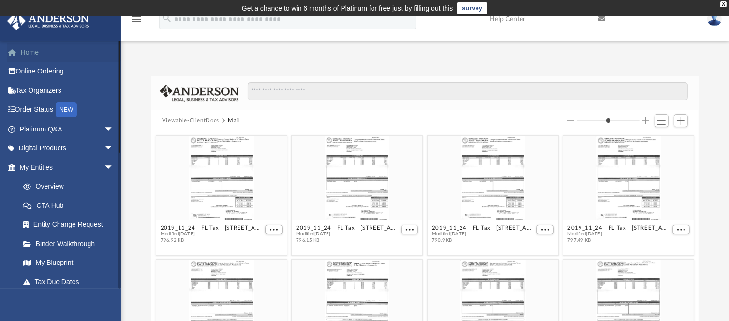
click at [32, 54] on link "Home" at bounding box center [67, 52] width 121 height 19
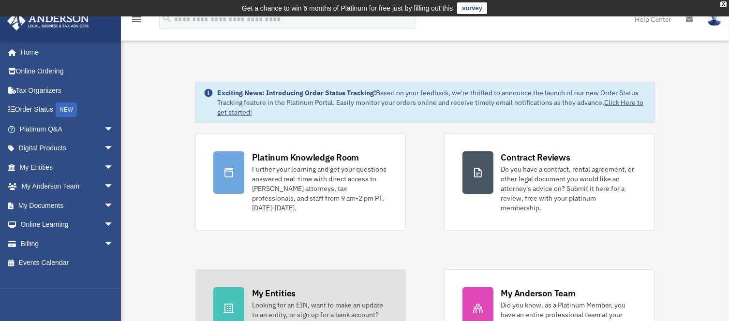
click at [255, 287] on div "My Entities" at bounding box center [274, 293] width 44 height 12
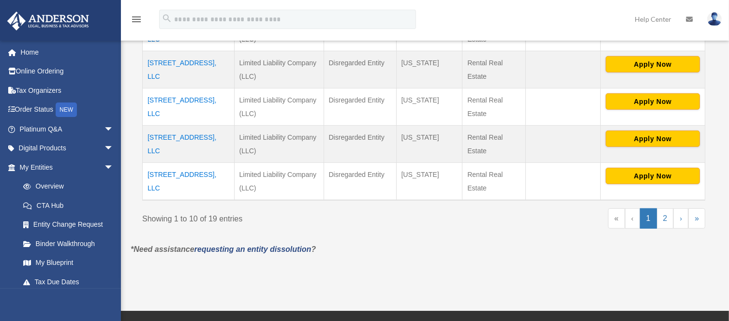
scroll to position [464, 0]
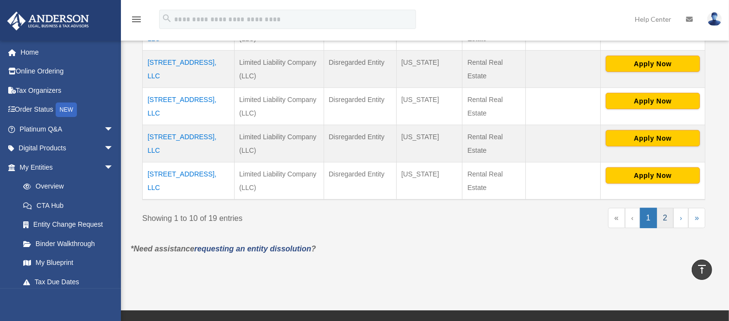
click at [662, 219] on link "2" at bounding box center [665, 218] width 17 height 20
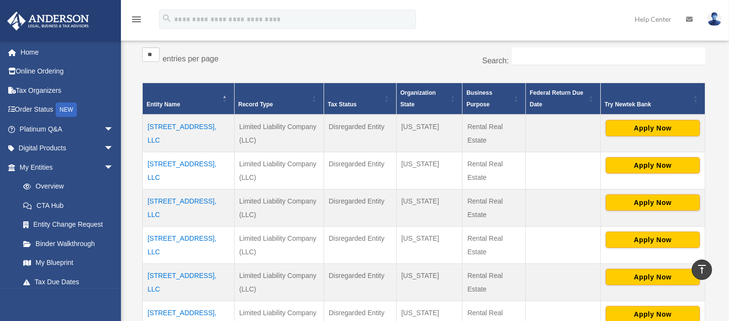
scroll to position [176, 0]
